Goal: Task Accomplishment & Management: Manage account settings

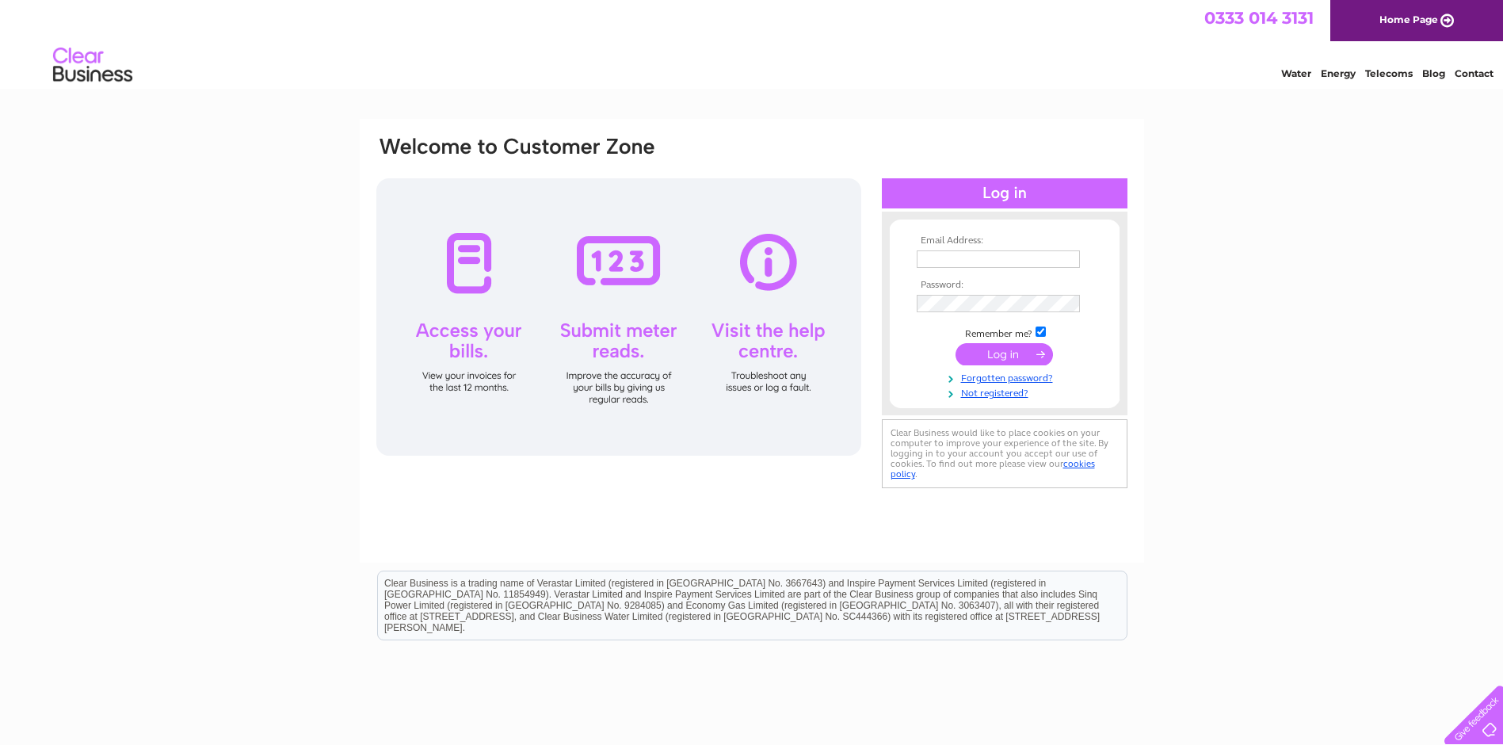
type input "[EMAIL_ADDRESS][DOMAIN_NAME]"
click at [1012, 353] on input "submit" at bounding box center [1003, 354] width 97 height 22
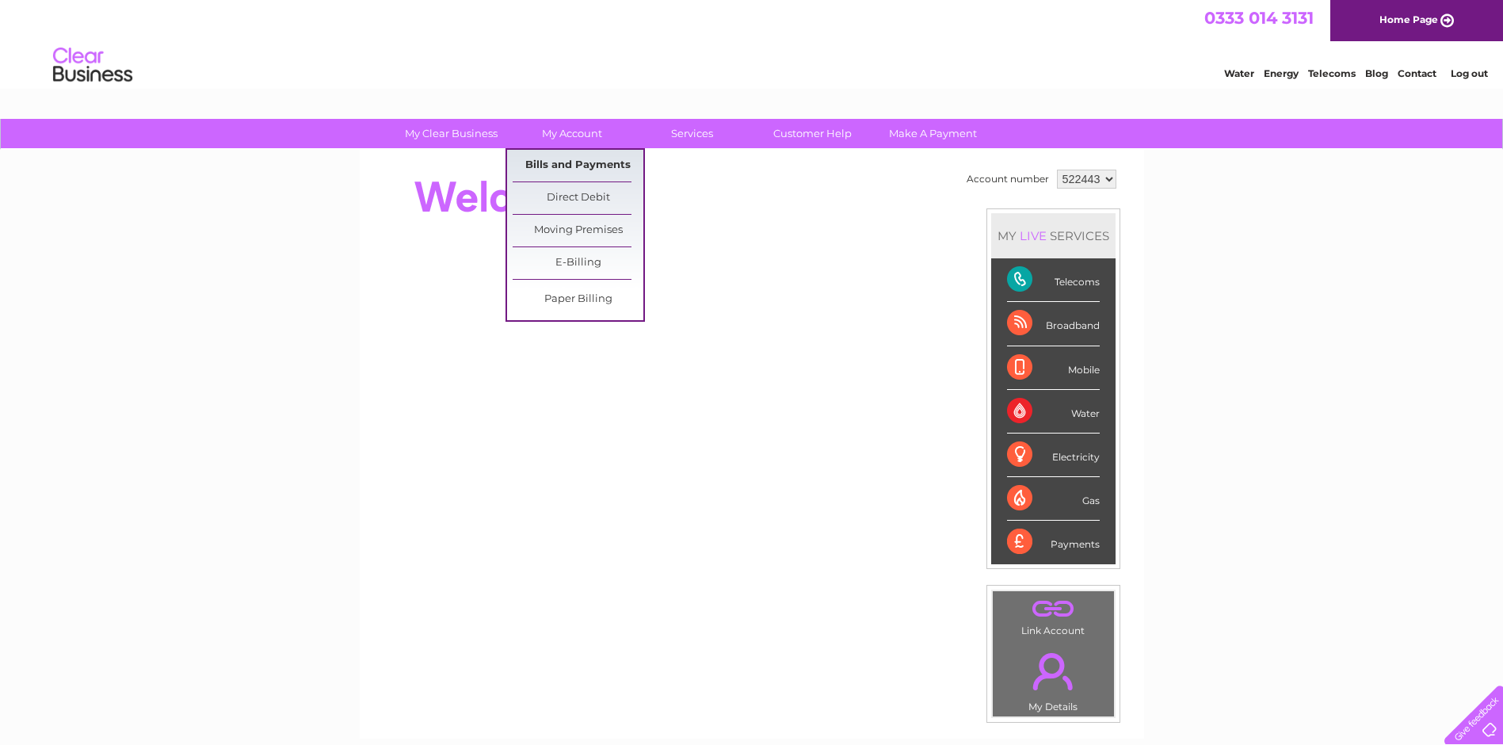
click at [551, 158] on link "Bills and Payments" at bounding box center [578, 166] width 131 height 32
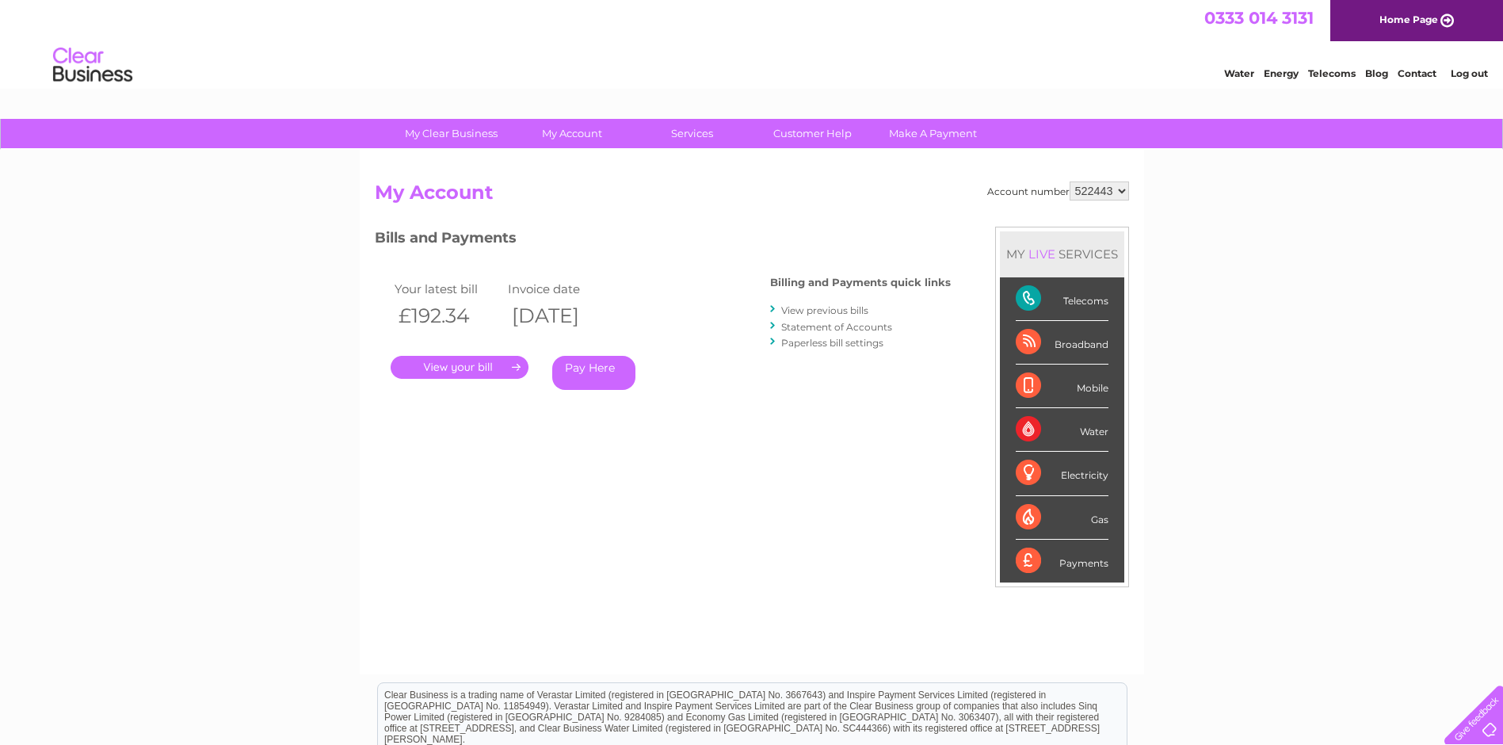
click at [482, 366] on link "." at bounding box center [460, 367] width 138 height 23
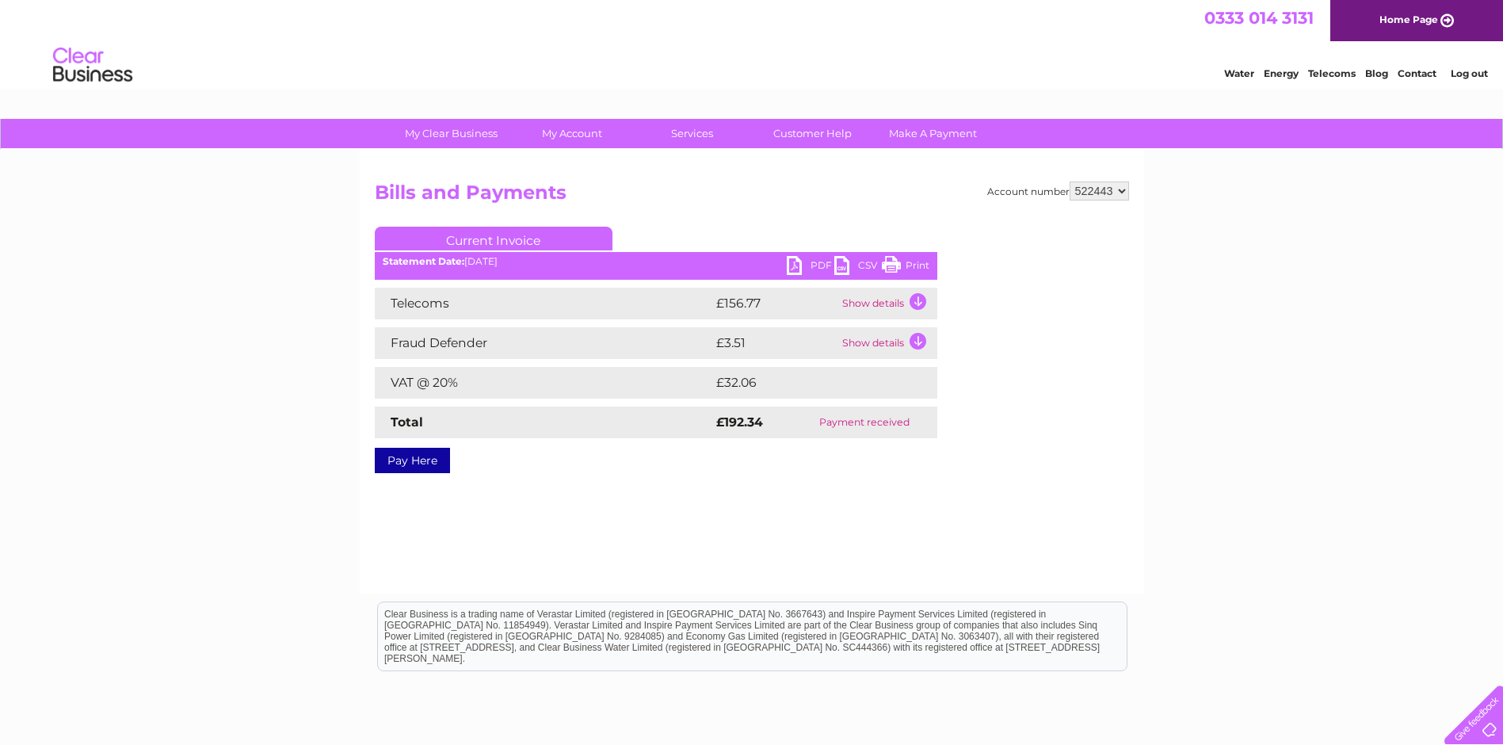
click at [898, 268] on link "Print" at bounding box center [906, 267] width 48 height 23
click at [820, 266] on link "PDF" at bounding box center [811, 267] width 48 height 23
